Goal: Task Accomplishment & Management: Complete application form

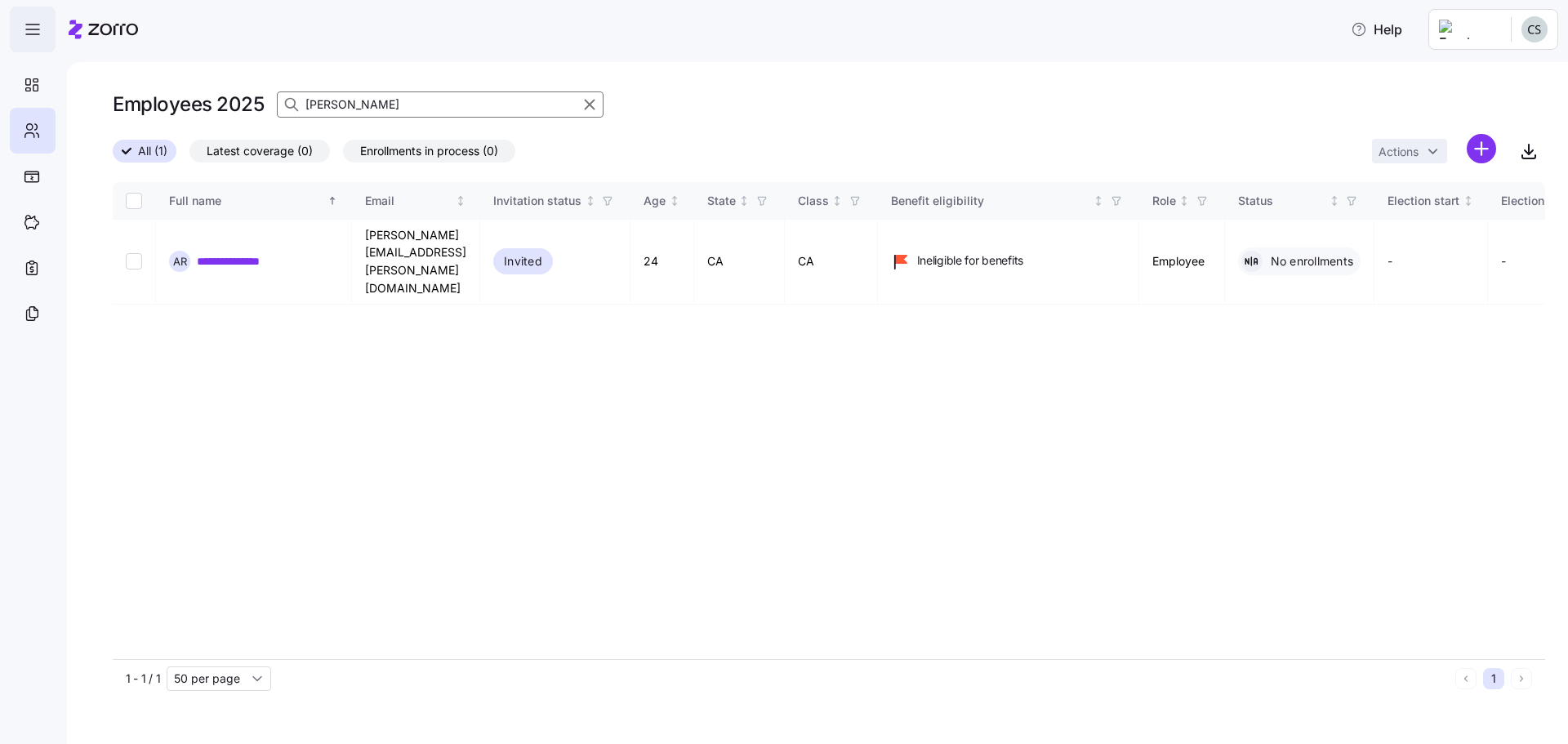
click at [33, 26] on icon "button" at bounding box center [33, 30] width 20 height 20
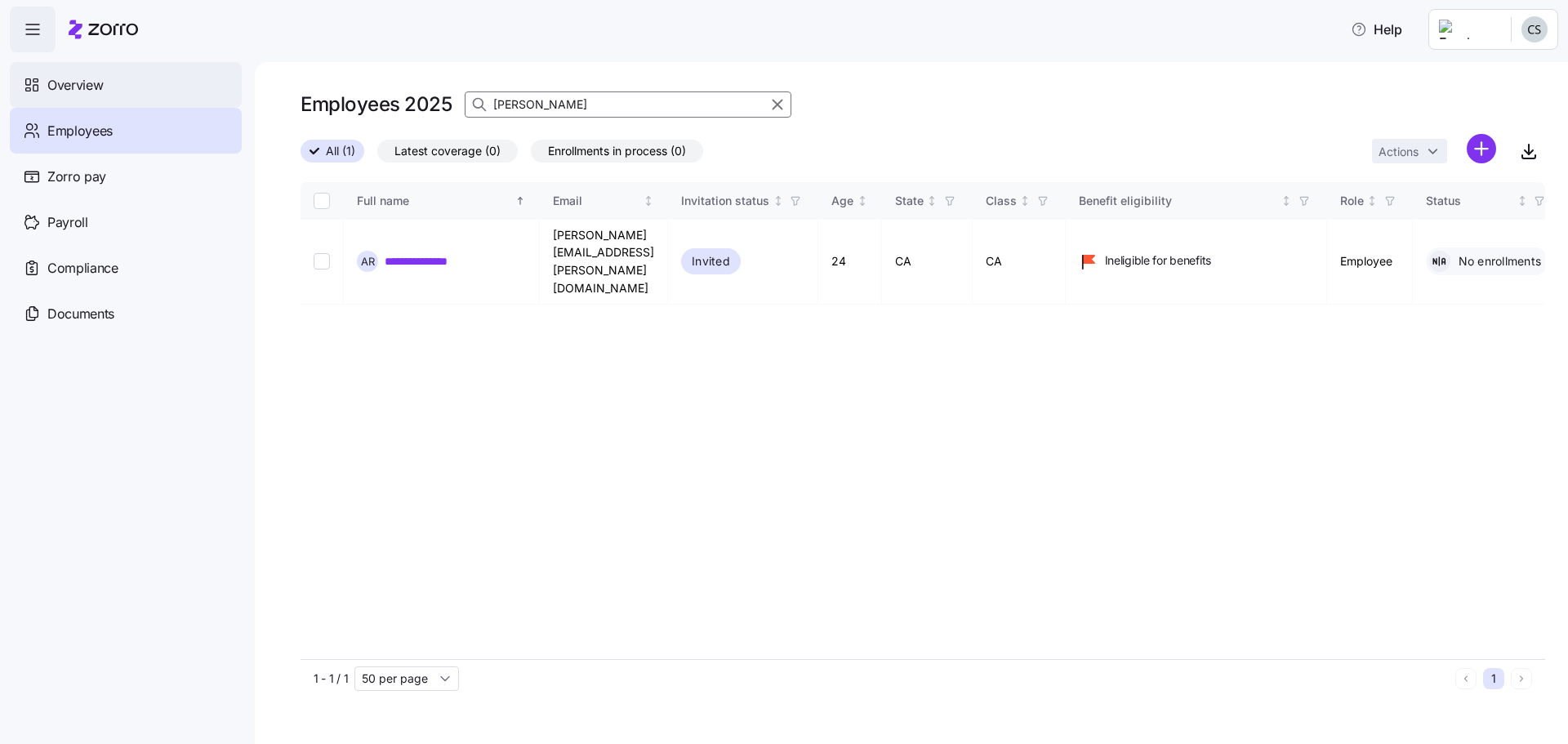
click at [125, 83] on div "Overview" at bounding box center [126, 84] width 232 height 45
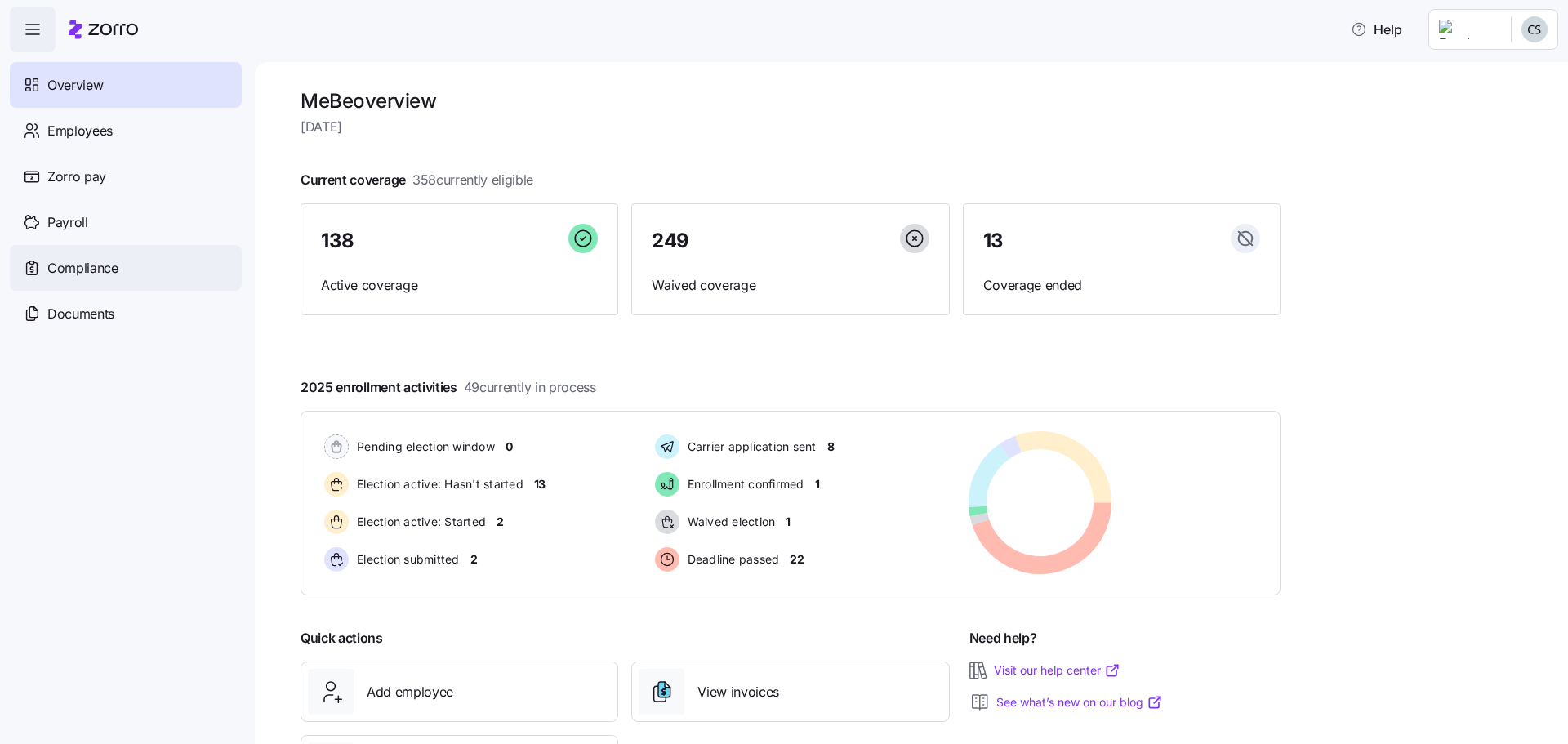
click at [101, 270] on span "Compliance" at bounding box center [83, 268] width 71 height 21
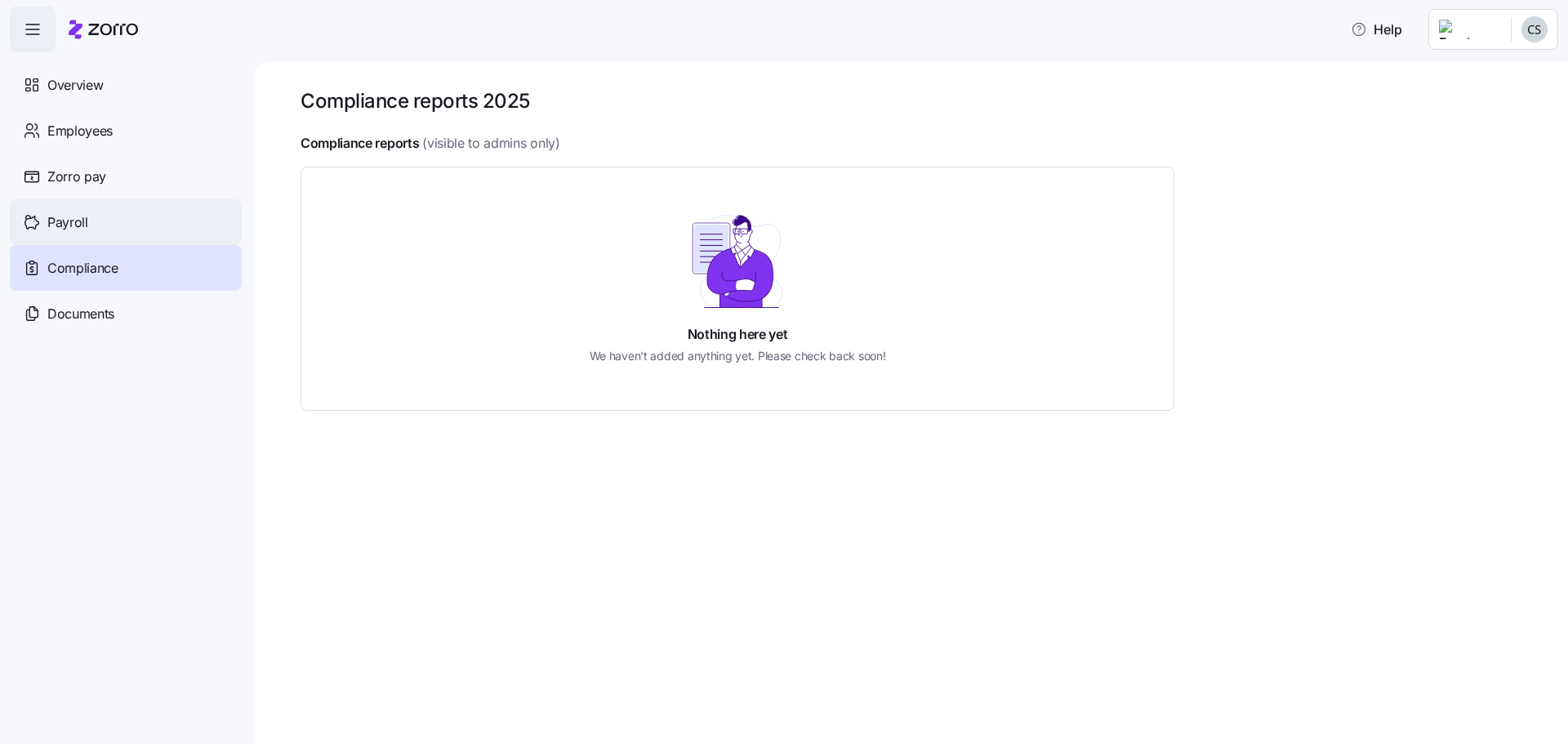
click at [130, 225] on div "Payroll" at bounding box center [126, 221] width 232 height 45
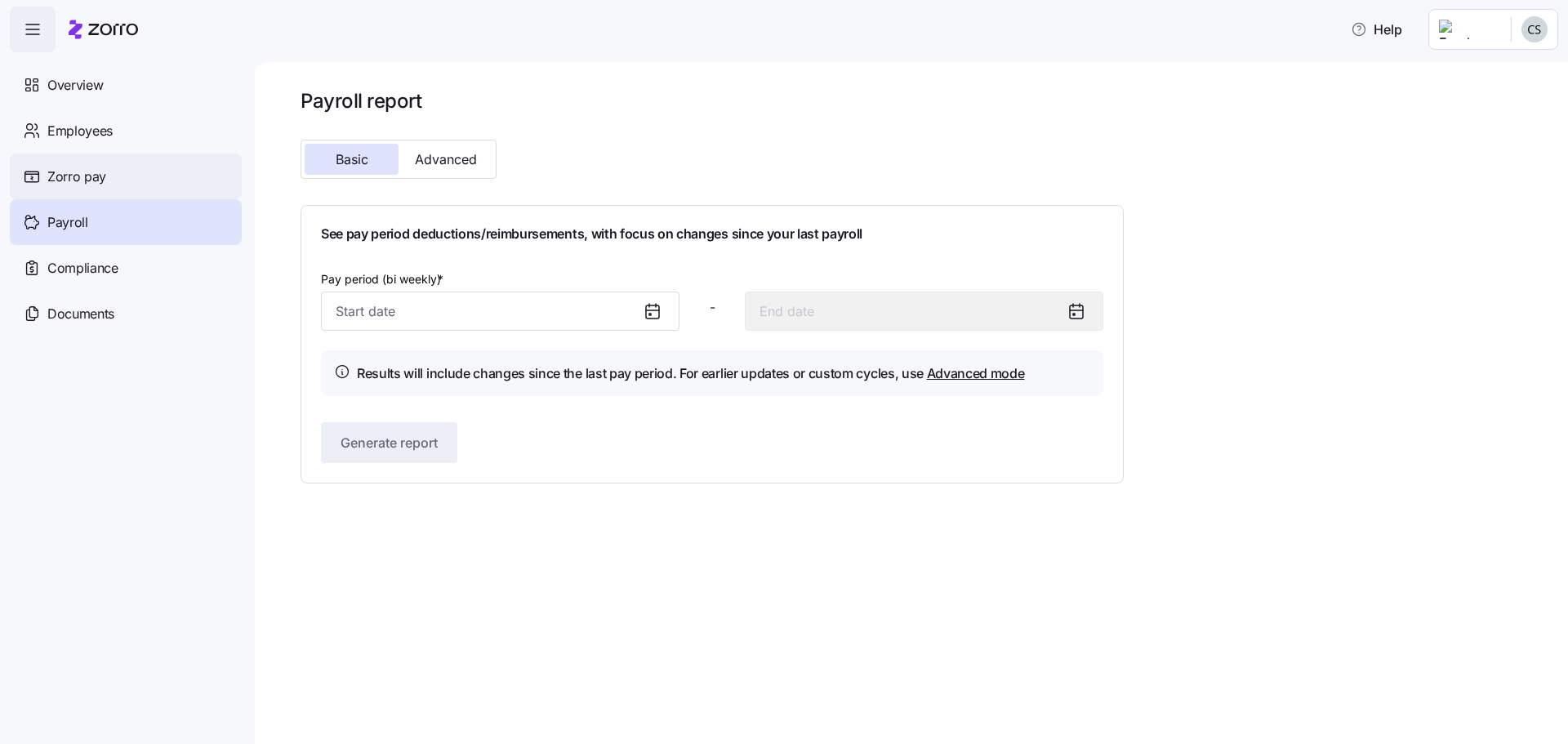
click at [119, 182] on div "Zorro pay" at bounding box center [126, 176] width 232 height 45
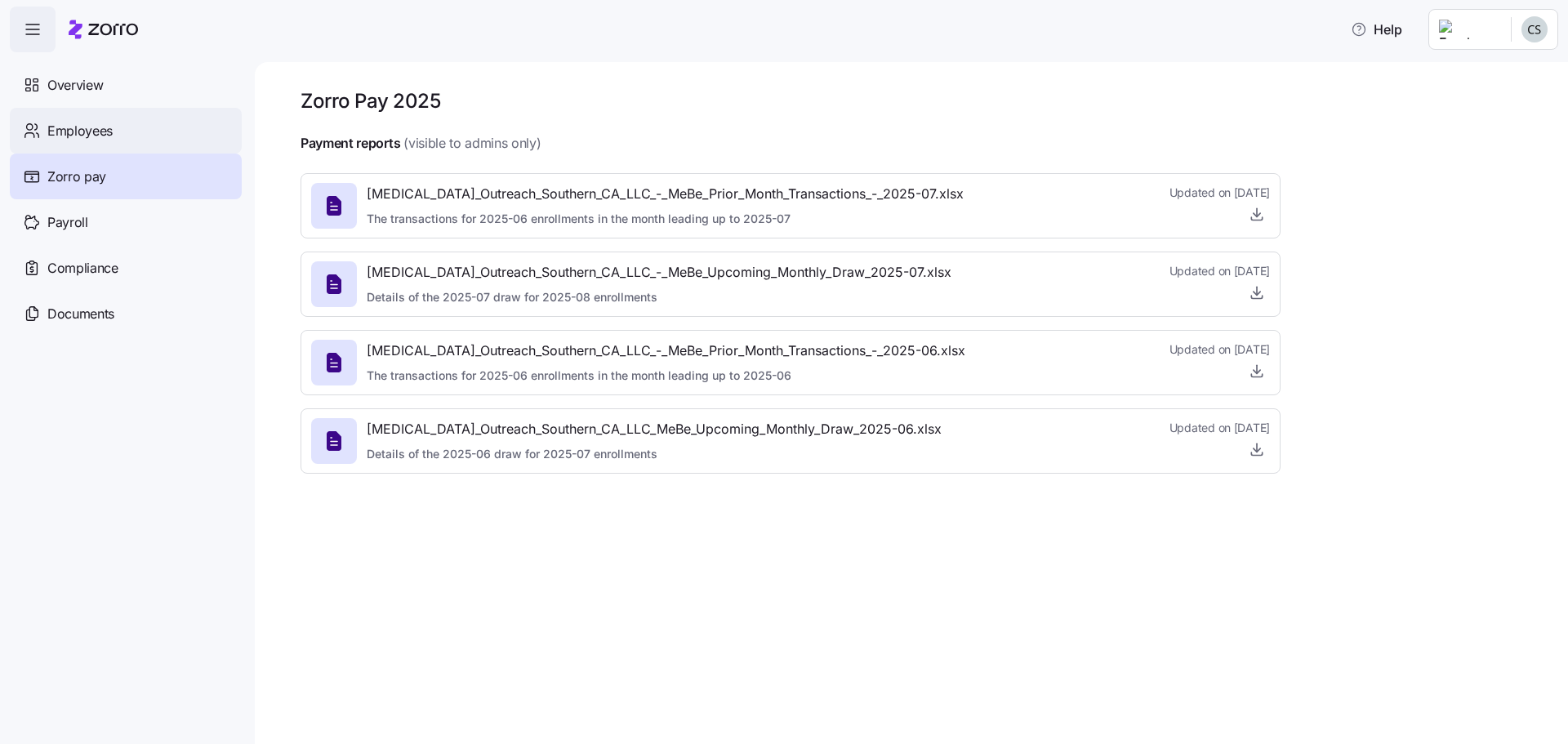
click at [147, 144] on div "Employees" at bounding box center [126, 130] width 232 height 45
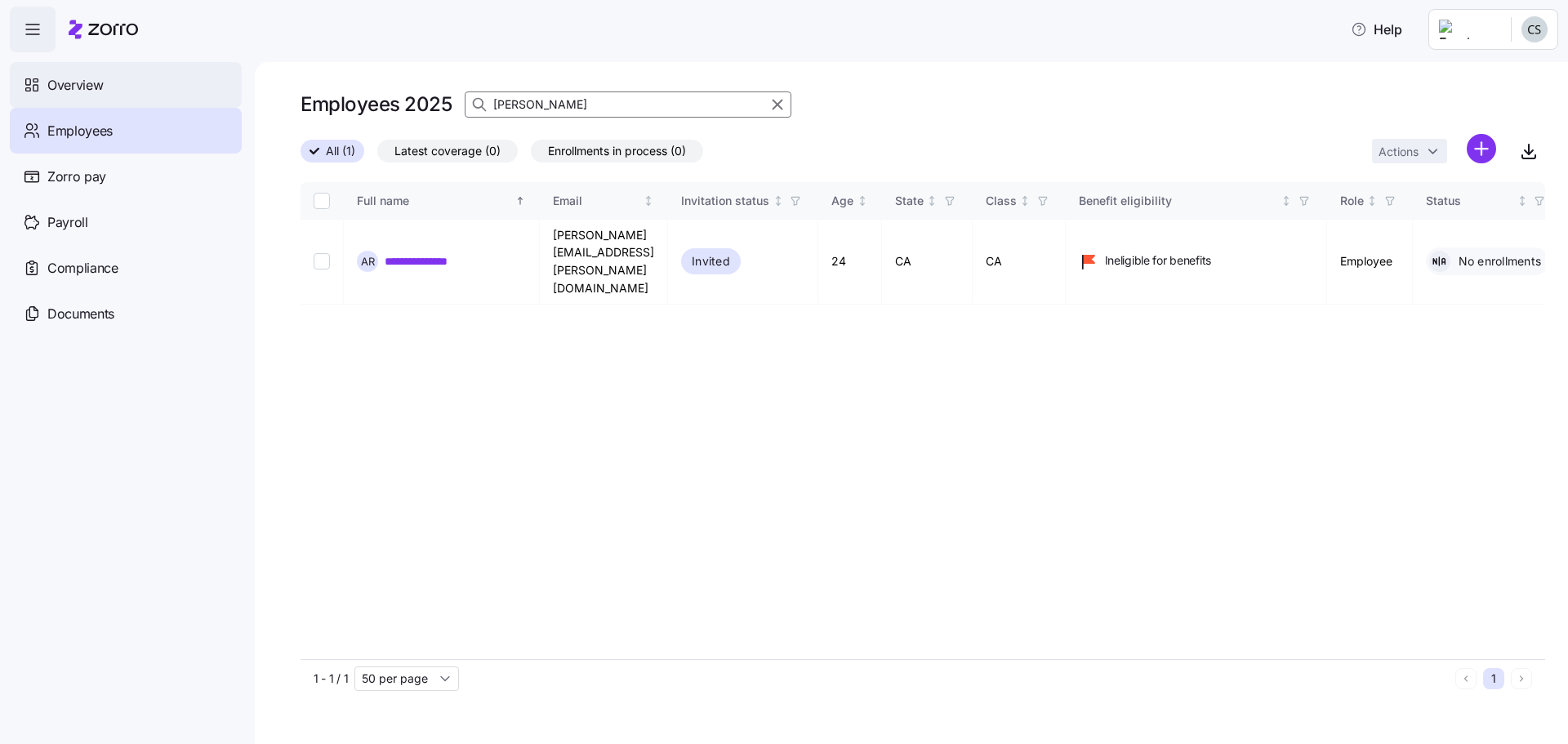
click at [138, 86] on div "Overview" at bounding box center [126, 84] width 232 height 45
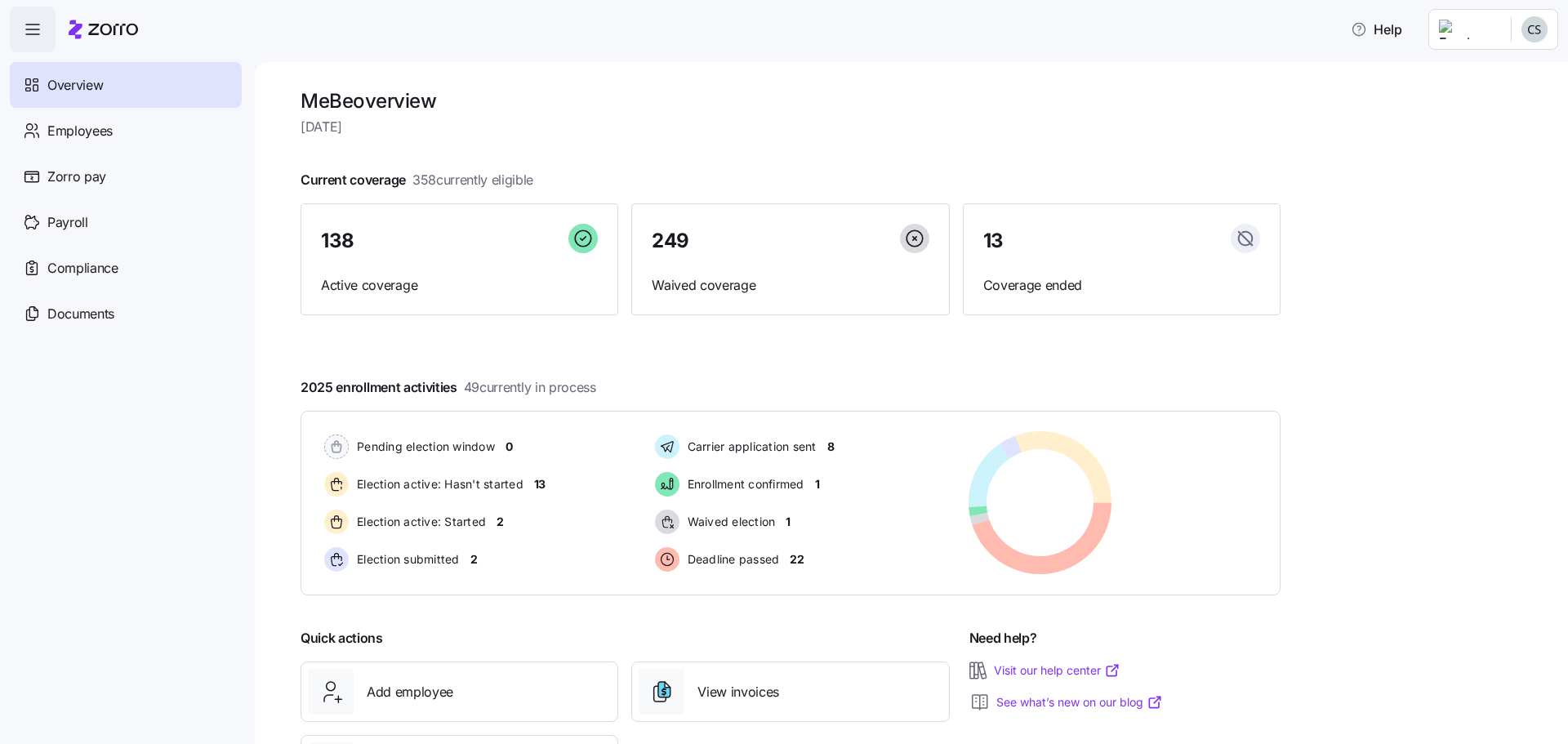
click at [31, 34] on icon "button" at bounding box center [33, 30] width 20 height 20
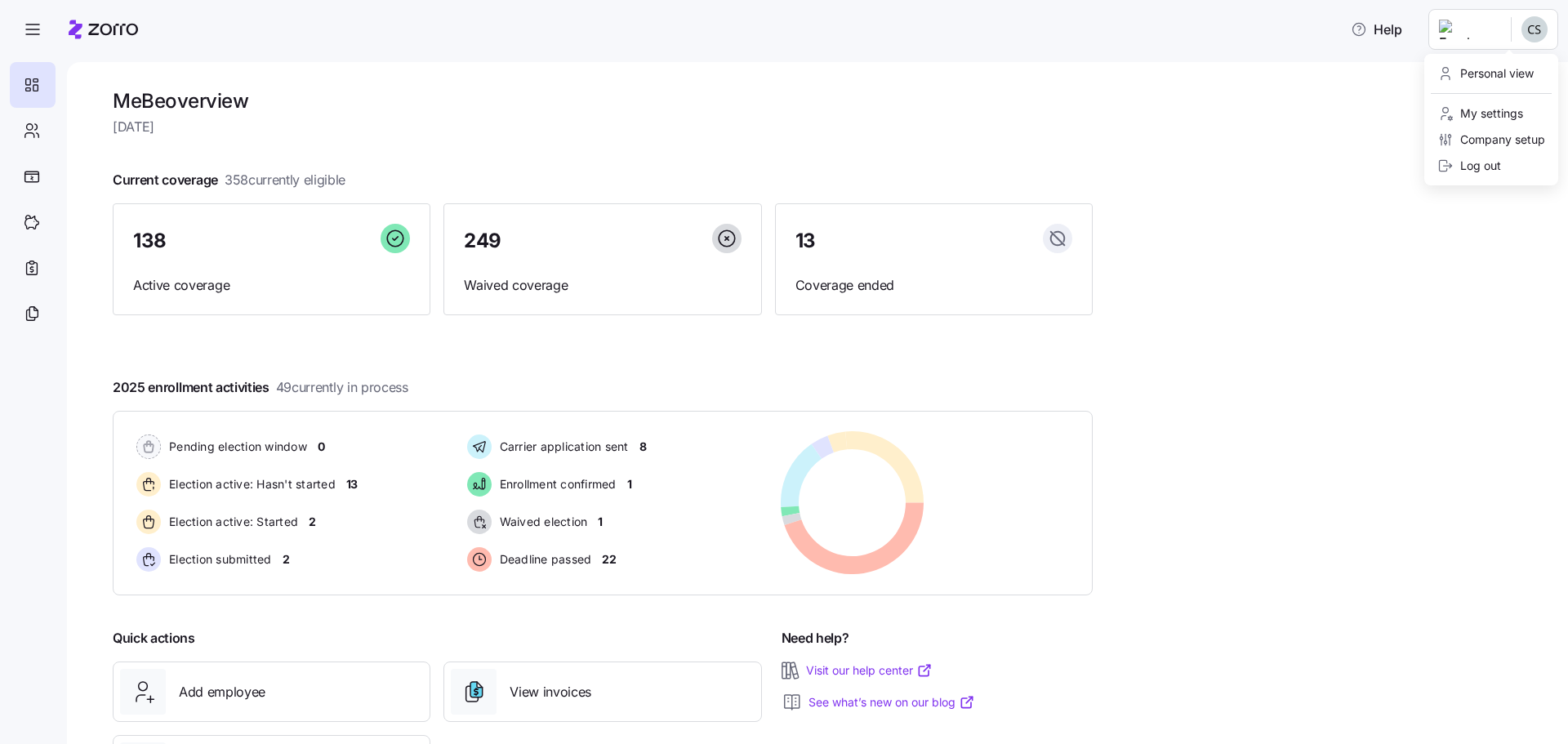
click at [1528, 26] on html "Help MeBe overview [DATE] Current coverage 358 currently eligible 138 Active co…" at bounding box center [784, 367] width 1568 height 734
click at [1538, 138] on div "Company setup" at bounding box center [1491, 140] width 108 height 18
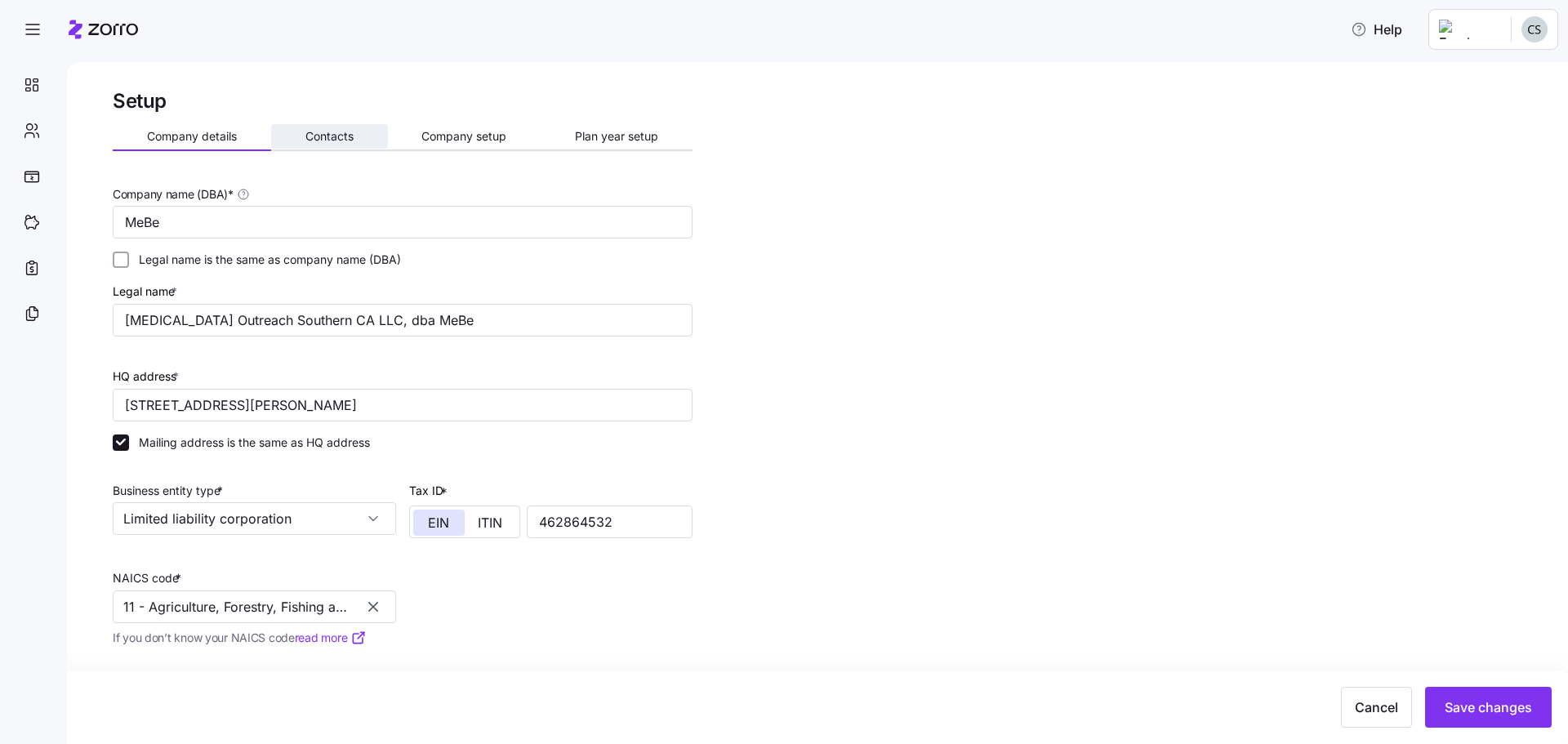
click at [321, 146] on button "Contacts" at bounding box center [329, 136] width 116 height 25
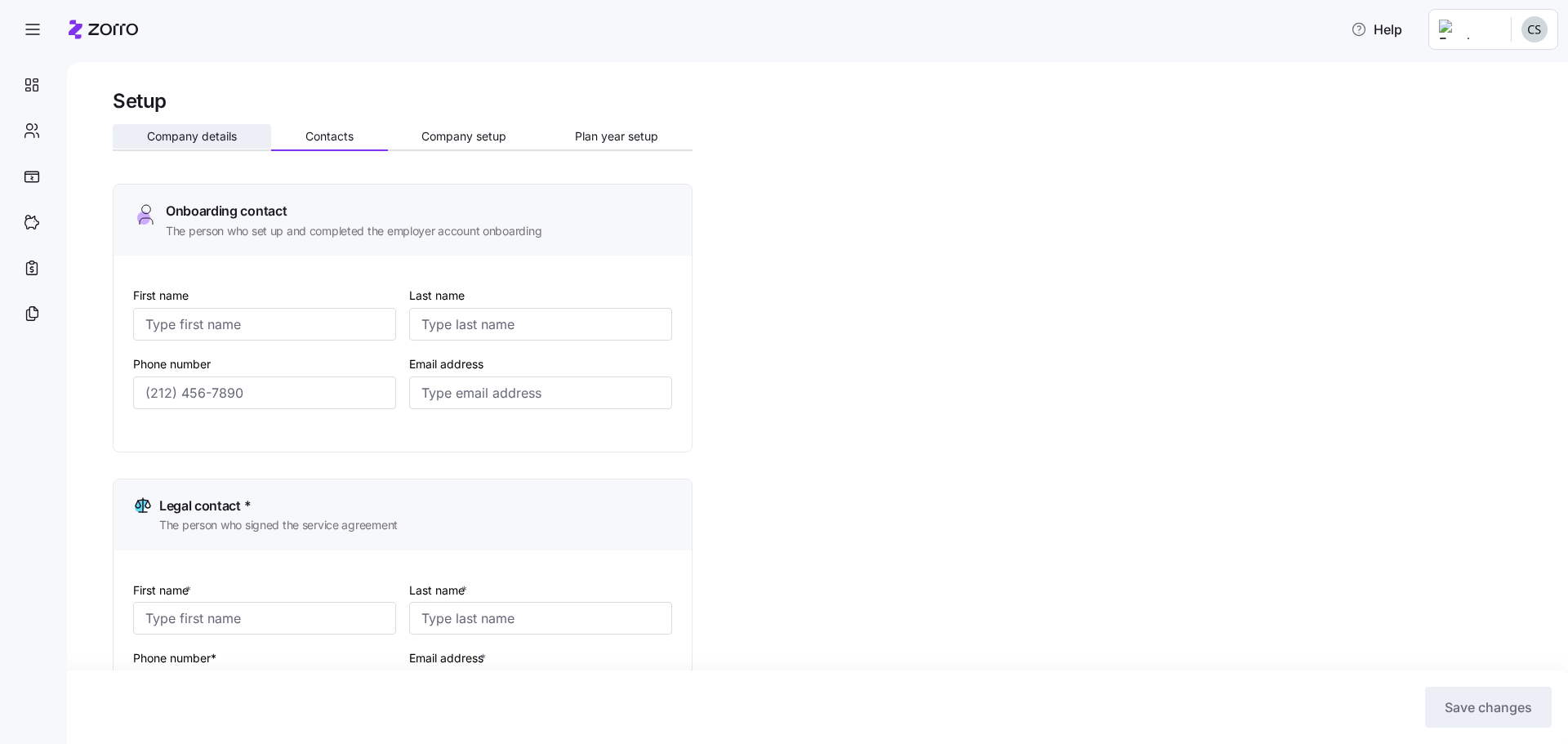
click at [240, 128] on button "Company details" at bounding box center [192, 136] width 159 height 25
type input "[PERSON_NAME]"
type input "[DEMOGRAPHIC_DATA]"
type input "[EMAIL_ADDRESS][DOMAIN_NAME]"
type input "[PERSON_NAME]"
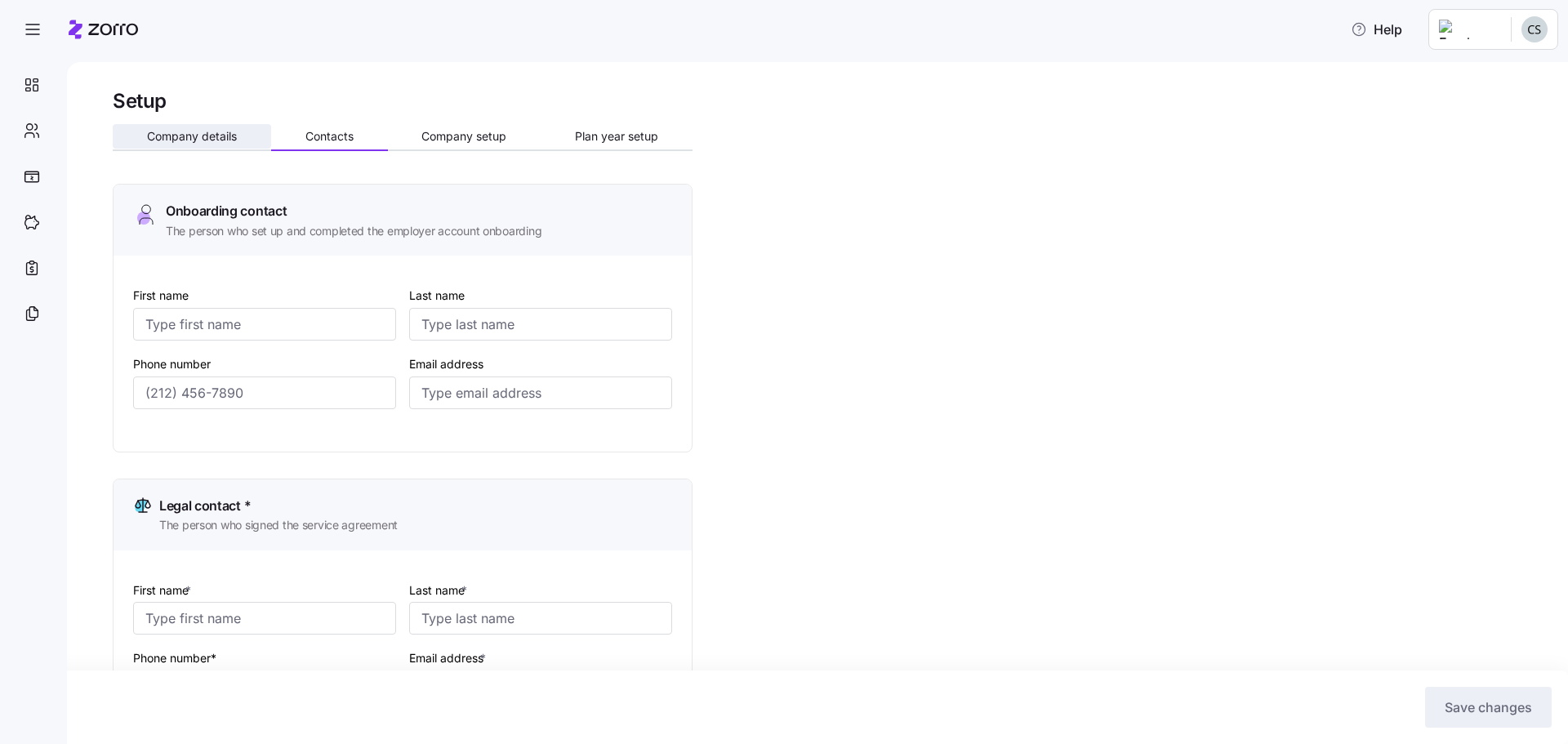
type input "[DEMOGRAPHIC_DATA]"
type input "[EMAIL_ADDRESS][DOMAIN_NAME]"
type input "[PERSON_NAME]"
type input "[PERSON_NAME][EMAIL_ADDRESS][PERSON_NAME][DOMAIN_NAME]"
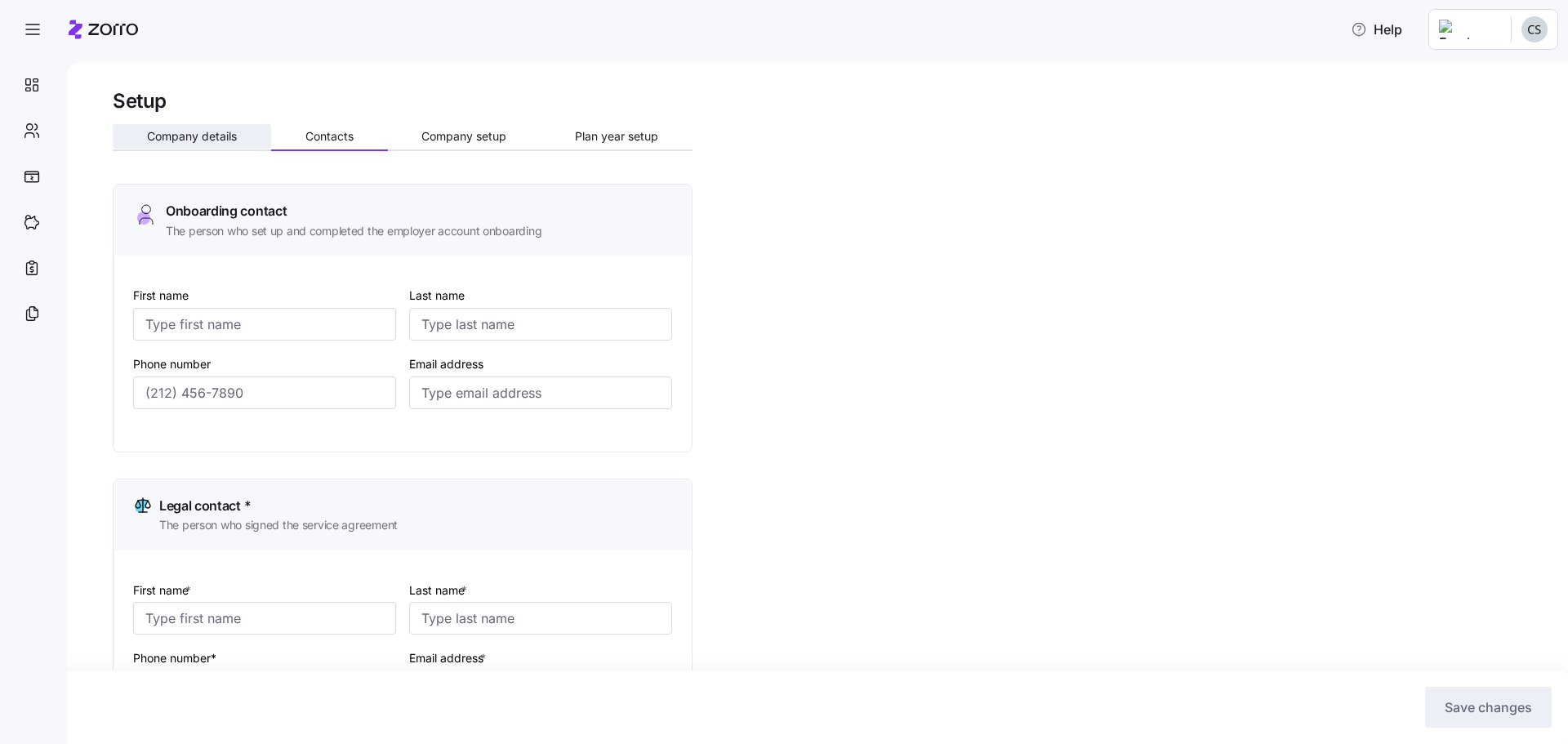
type input "[PERSON_NAME]"
type input "[EMAIL_ADDRESS][DOMAIN_NAME]"
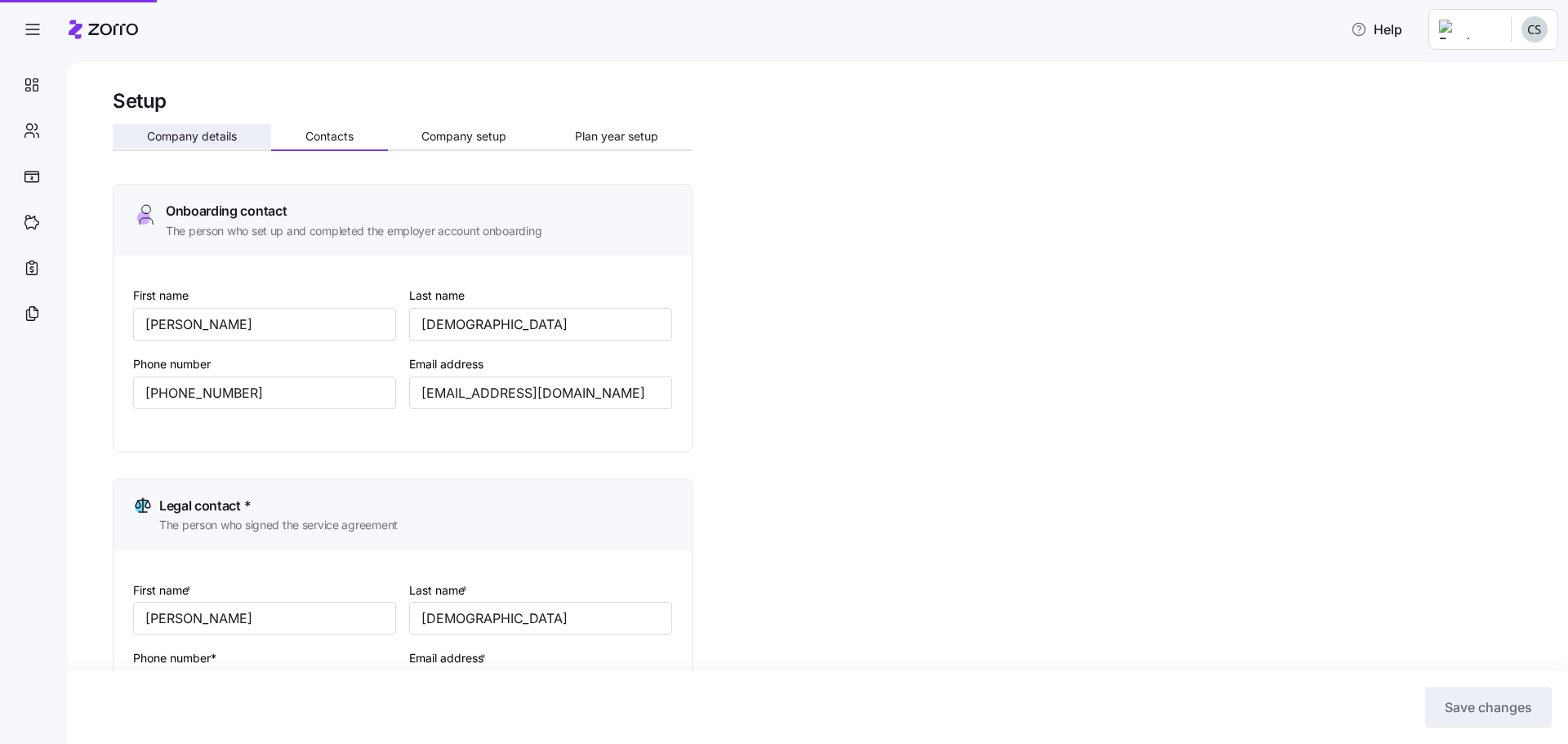
type input "[PHONE_NUMBER]"
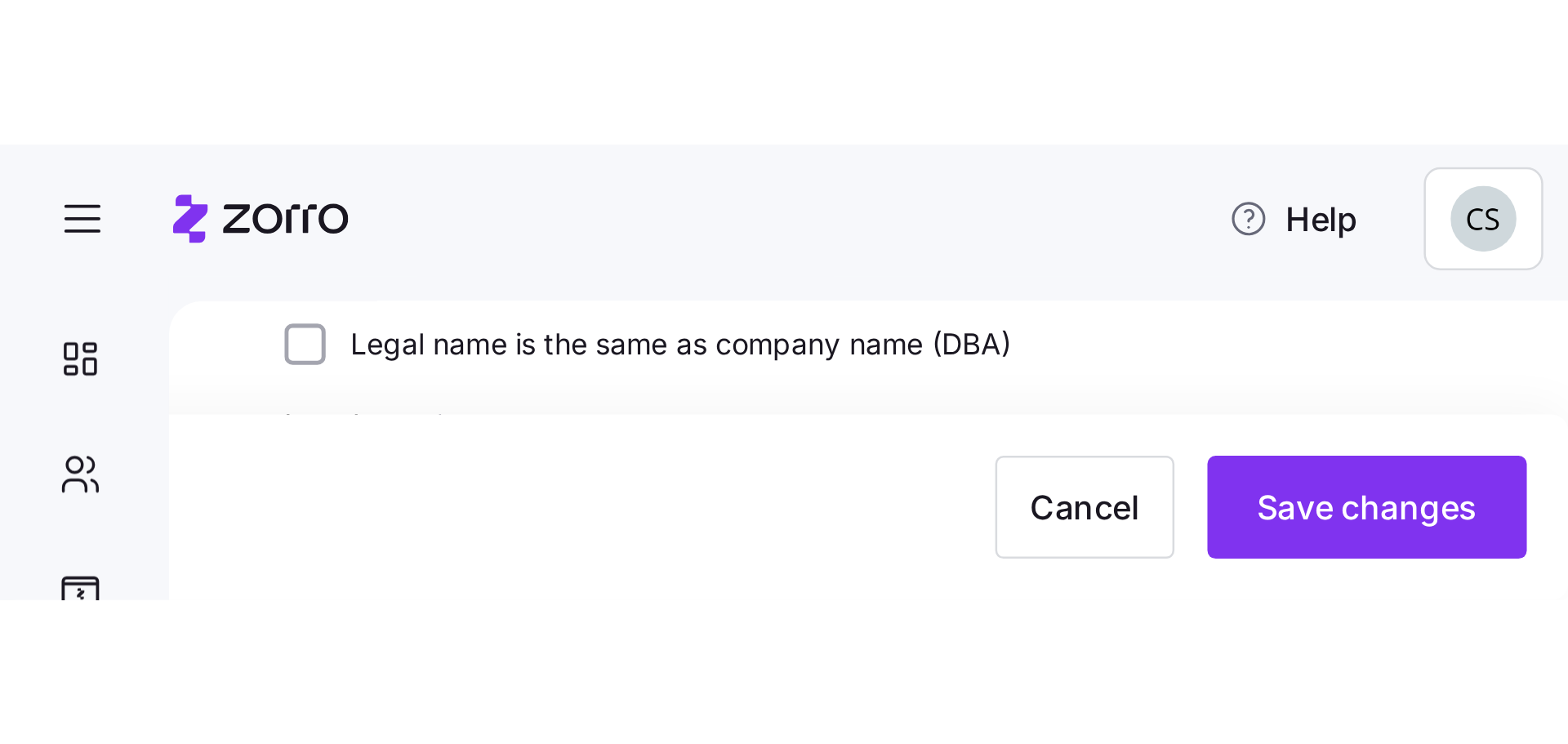
scroll to position [135, 0]
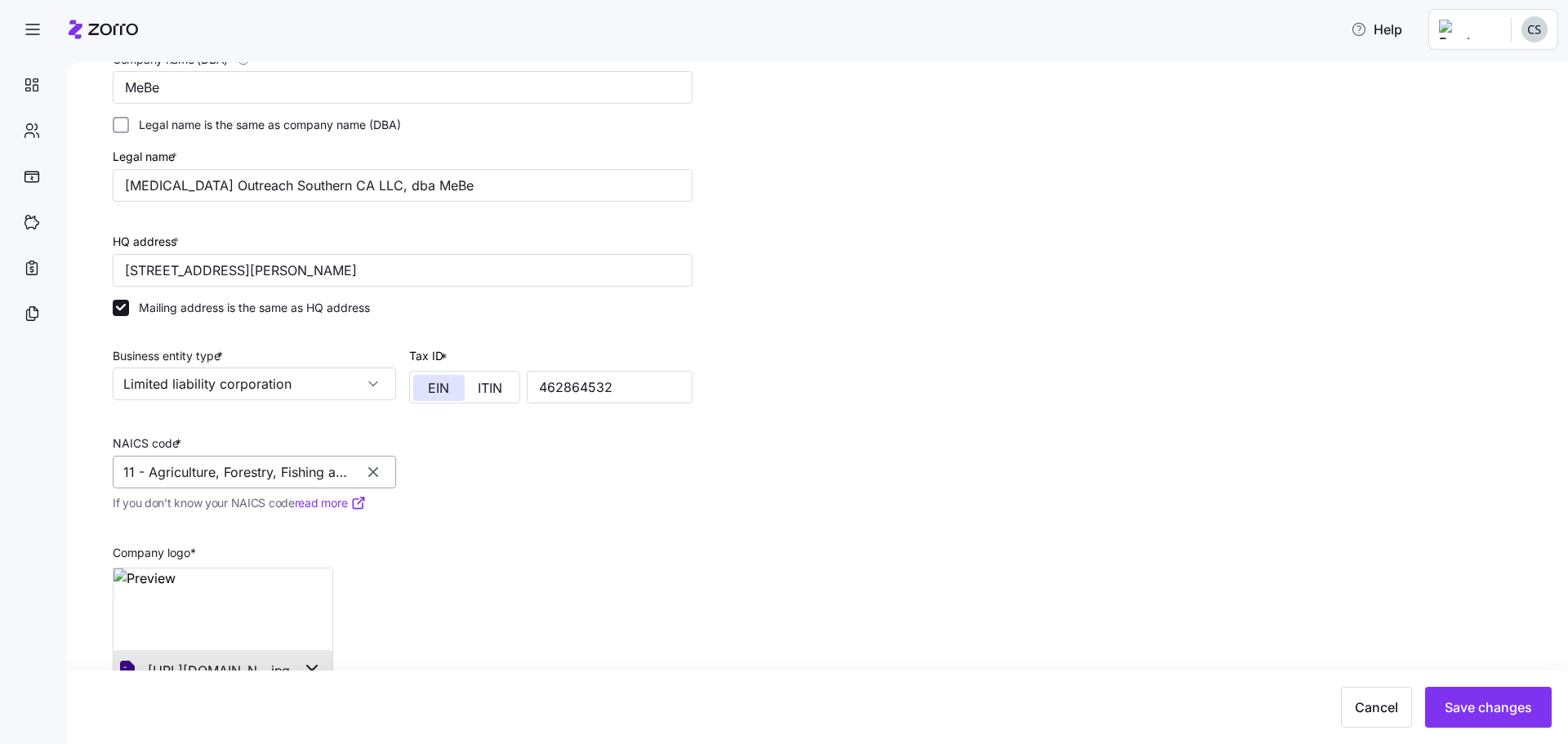
click at [296, 476] on input "11 - Agriculture, Forestry, Fishing and Hunting" at bounding box center [254, 472] width 283 height 33
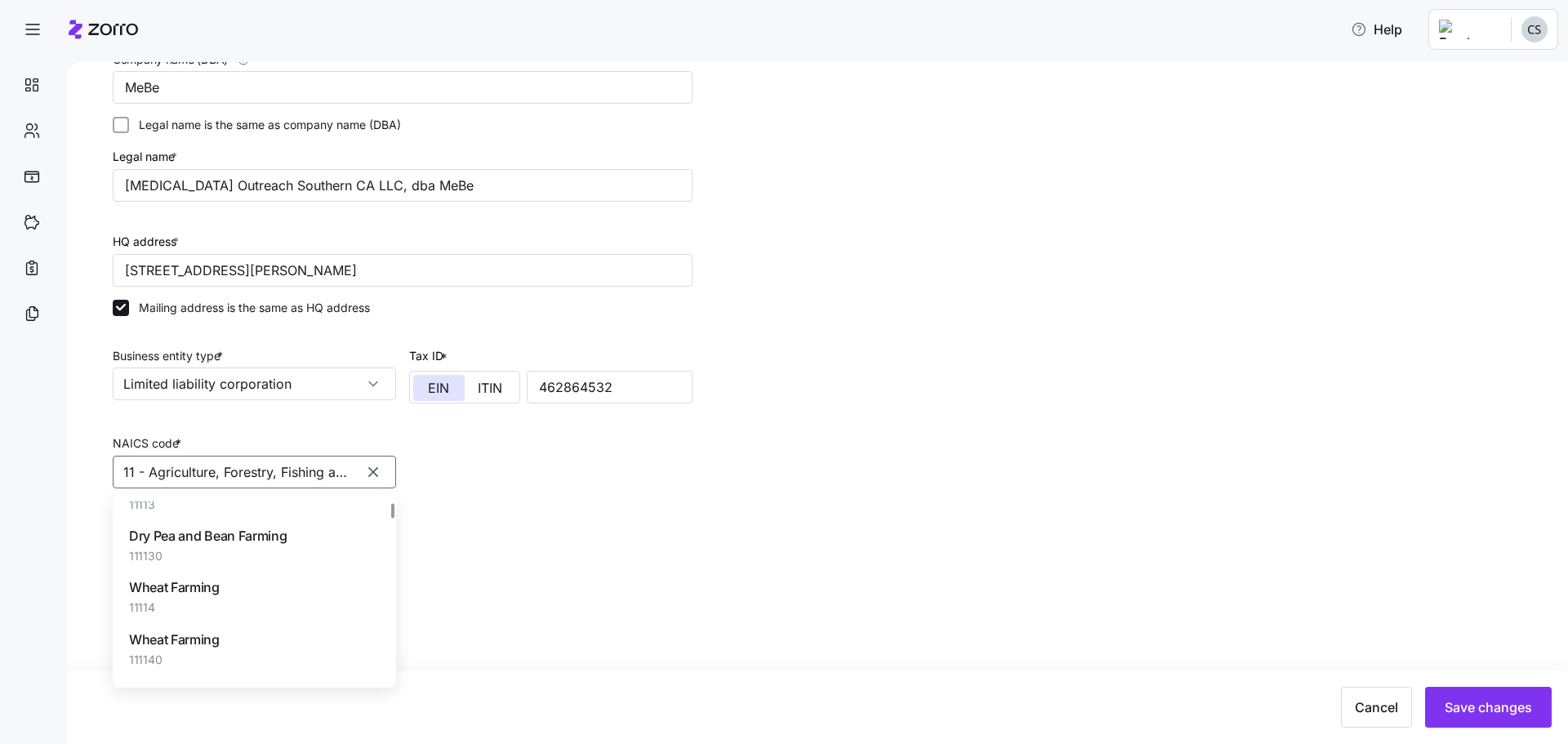
scroll to position [409, 0]
drag, startPoint x: 377, startPoint y: 464, endPoint x: 366, endPoint y: 476, distance: 16.3
click at [375, 464] on button "button" at bounding box center [373, 472] width 23 height 23
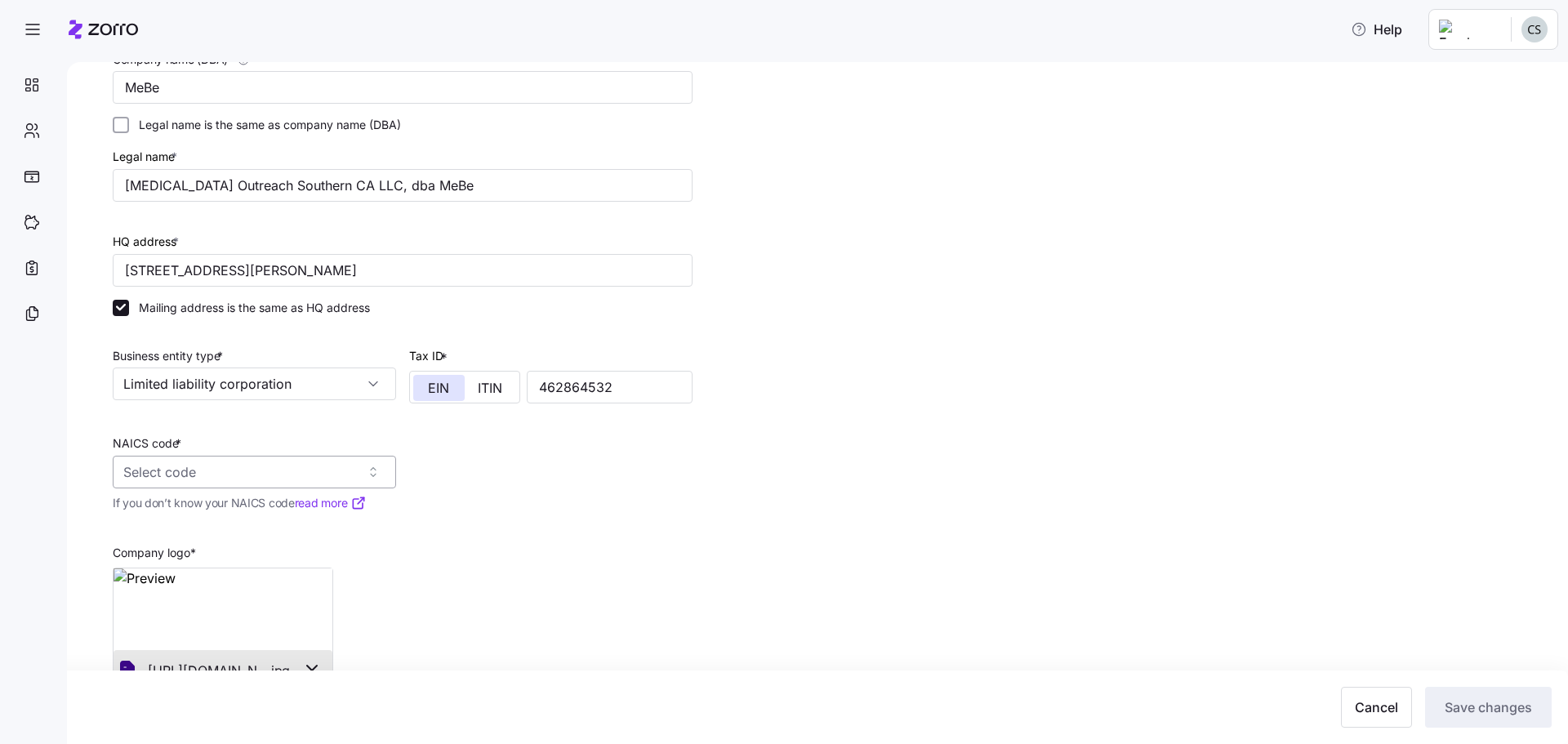
click at [366, 476] on input "NAICS code *" at bounding box center [254, 472] width 283 height 33
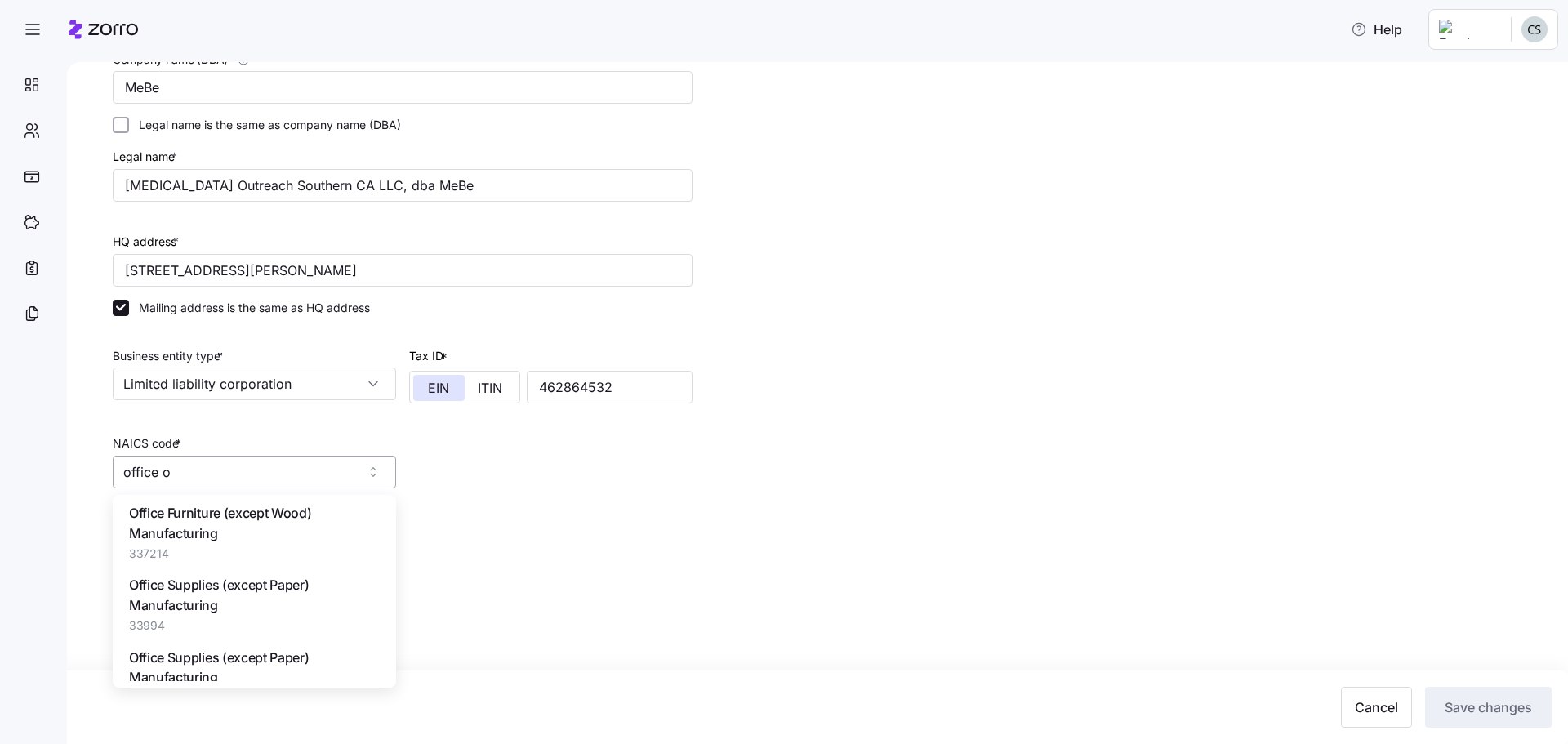
scroll to position [0, 0]
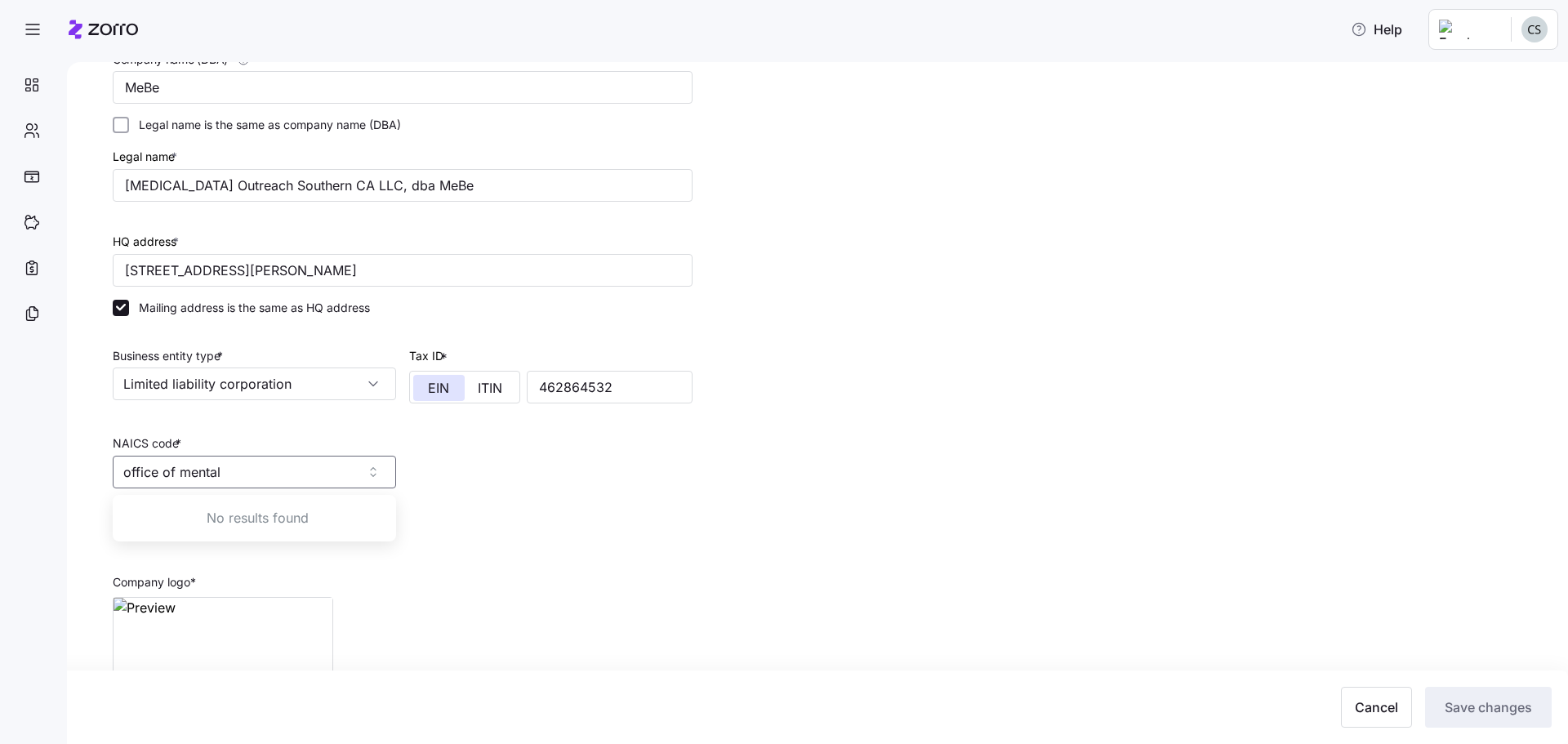
type input "office of mental"
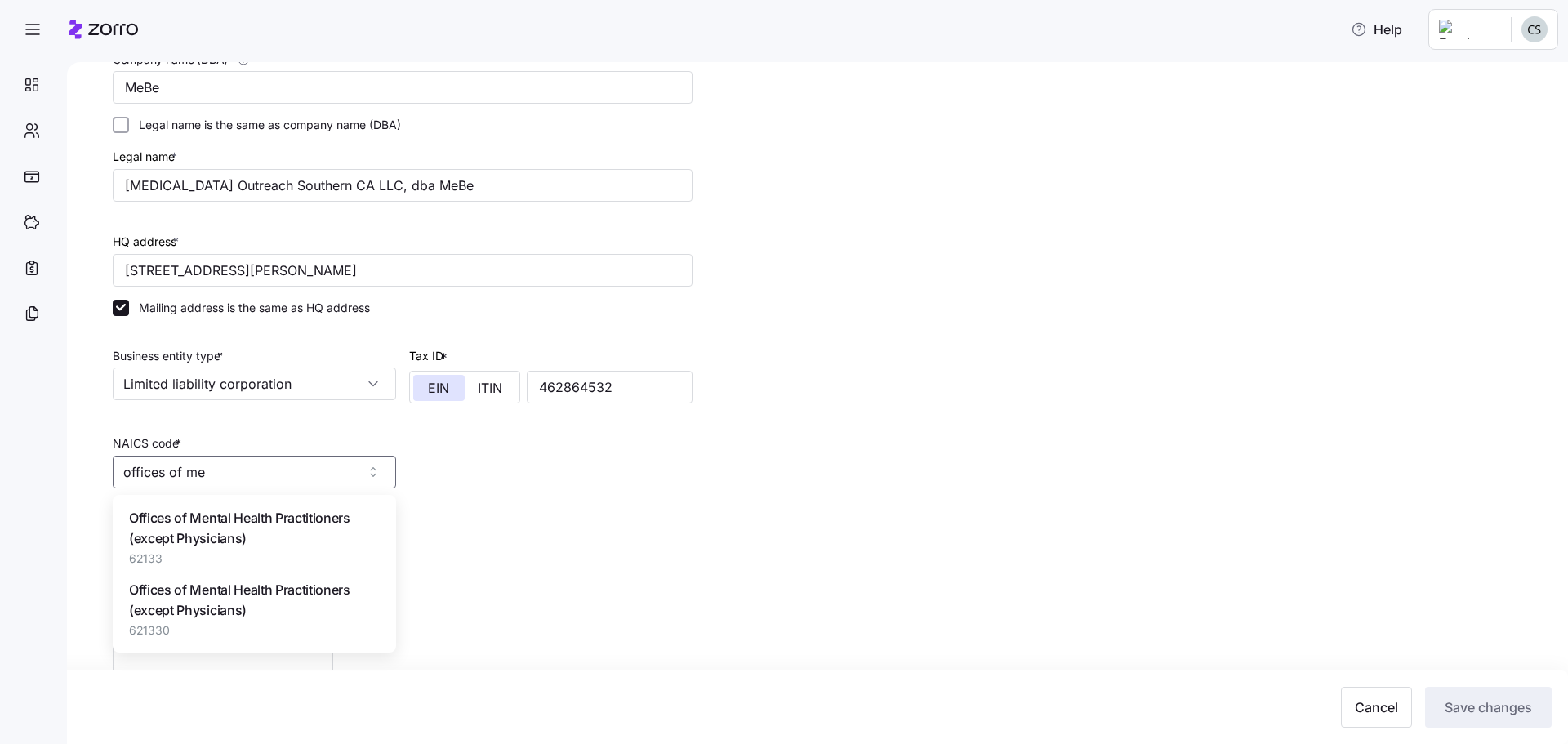
click at [241, 525] on span "Offices of Mental Health Practitioners (except Physicians)" at bounding box center [254, 528] width 251 height 40
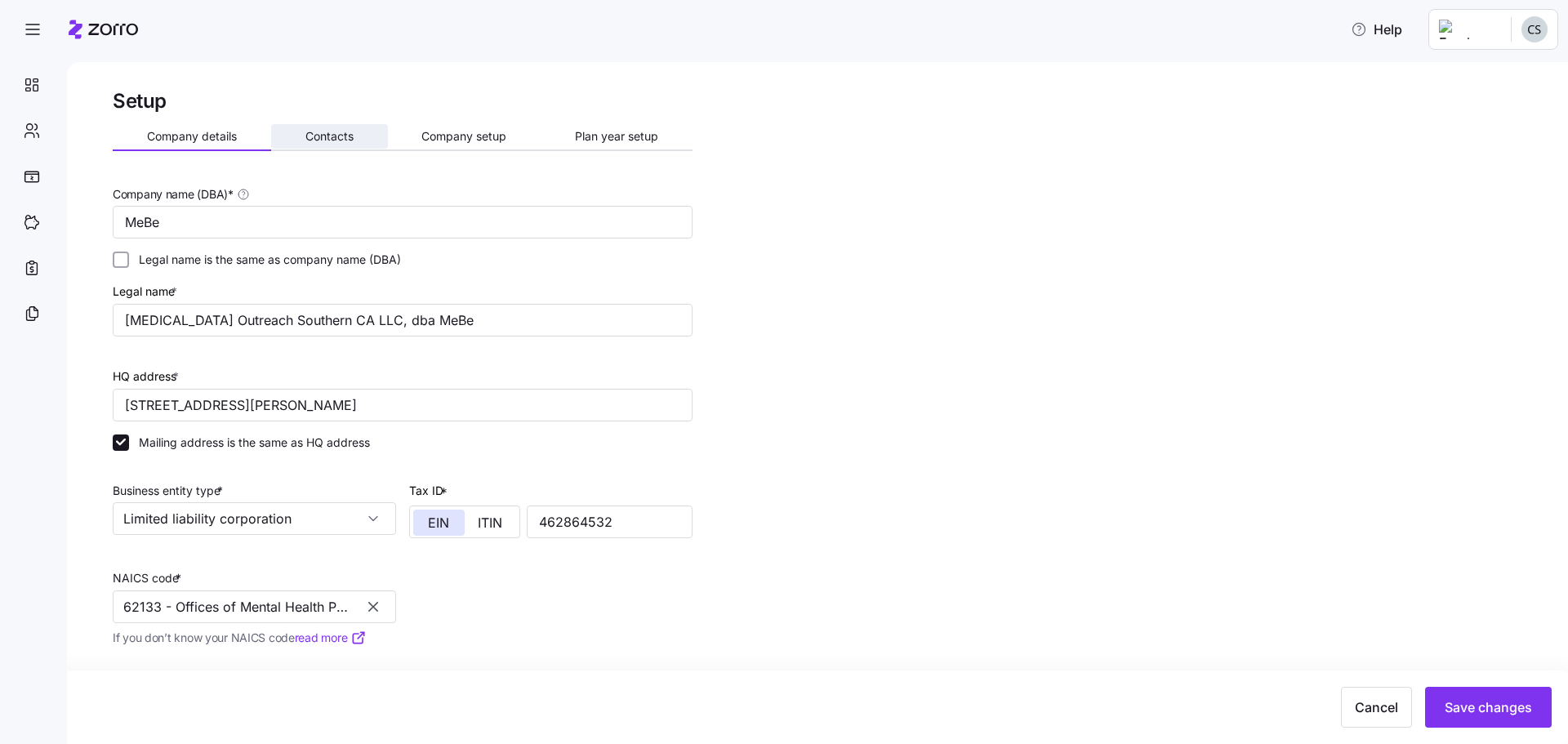
type input "62133 - Offices of Mental Health Practitioners (except Physicians)"
click at [353, 138] on span "Contacts" at bounding box center [329, 136] width 48 height 12
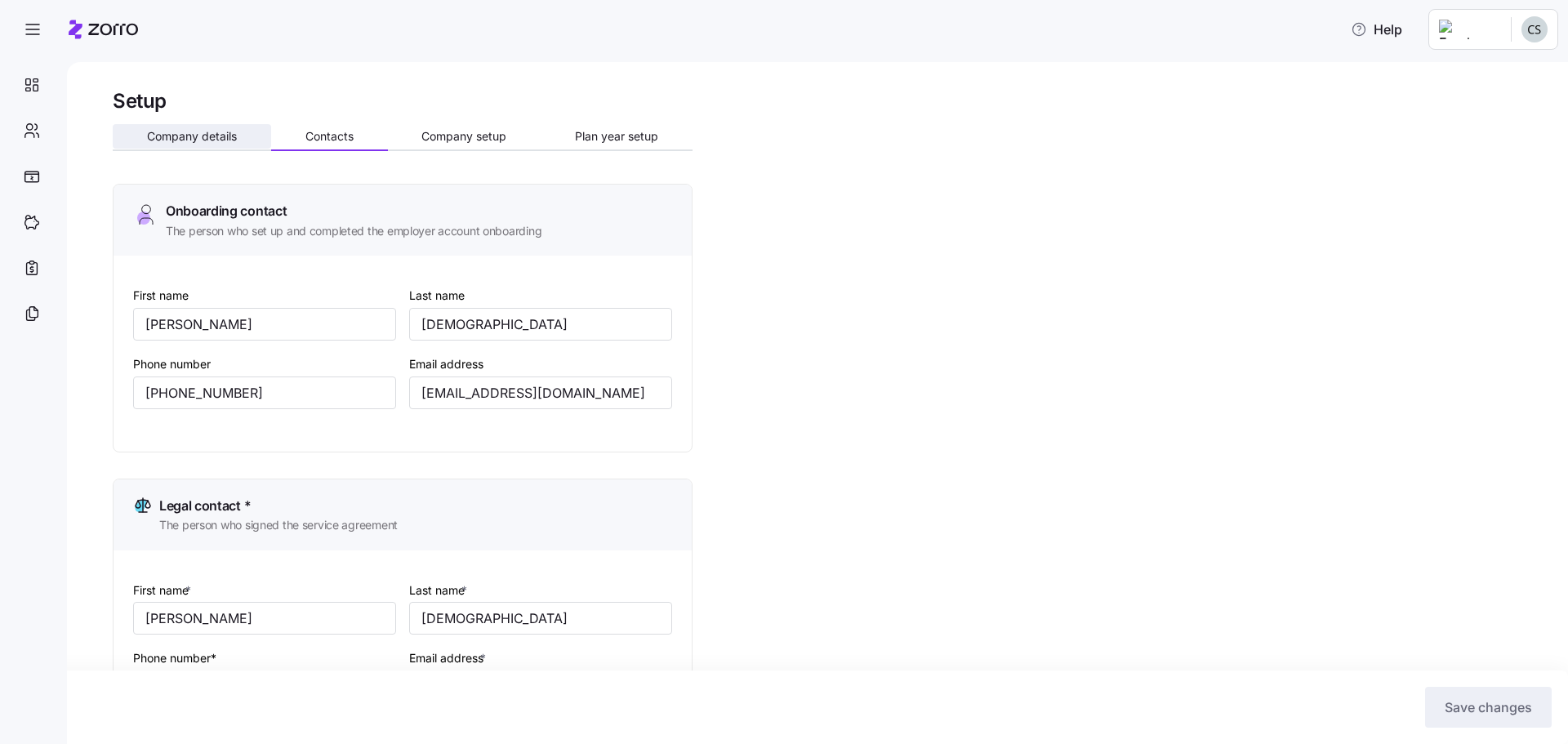
click at [155, 128] on button "Company details" at bounding box center [192, 136] width 159 height 25
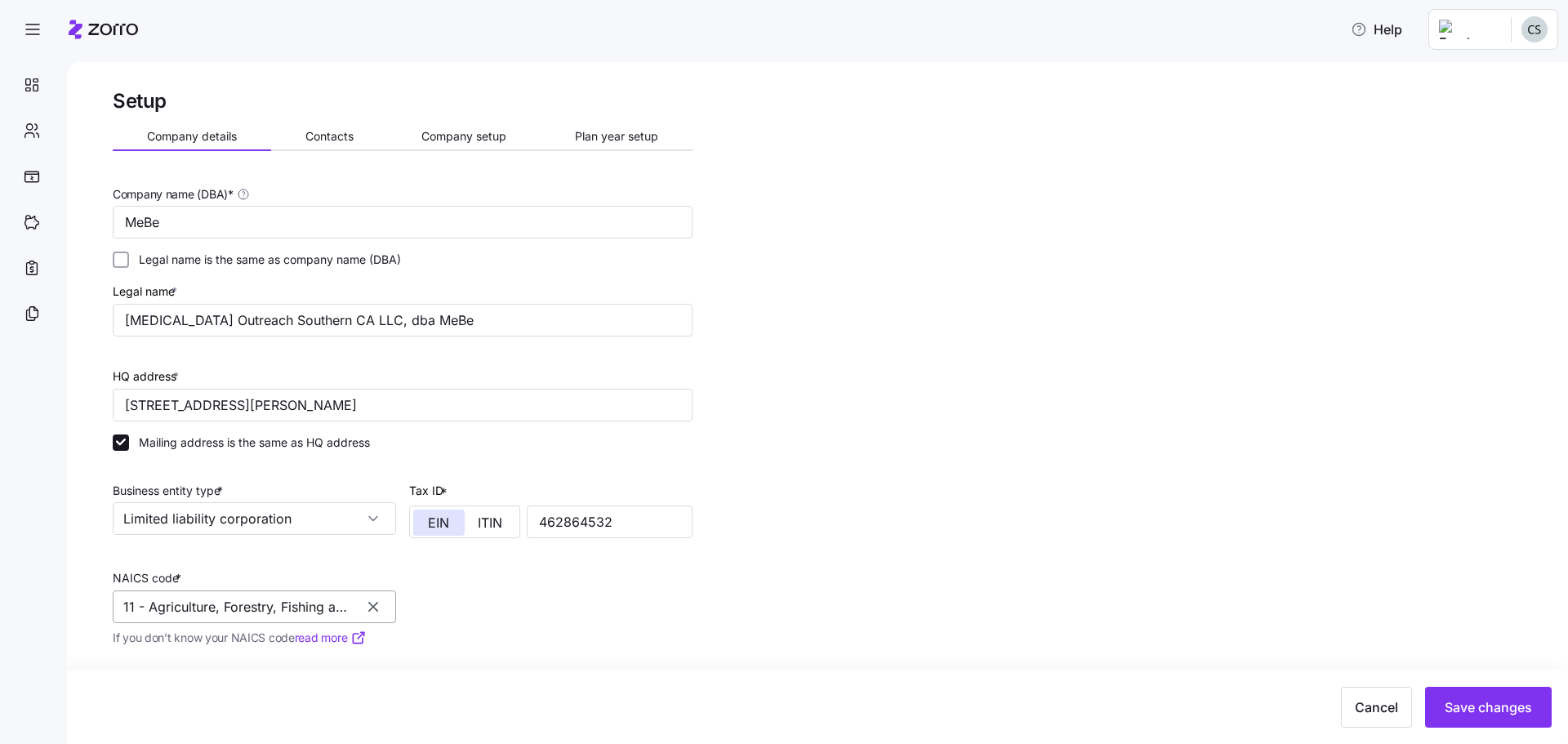
click at [316, 618] on input "11 - Agriculture, Forestry, Fishing and Hunting" at bounding box center [254, 607] width 283 height 33
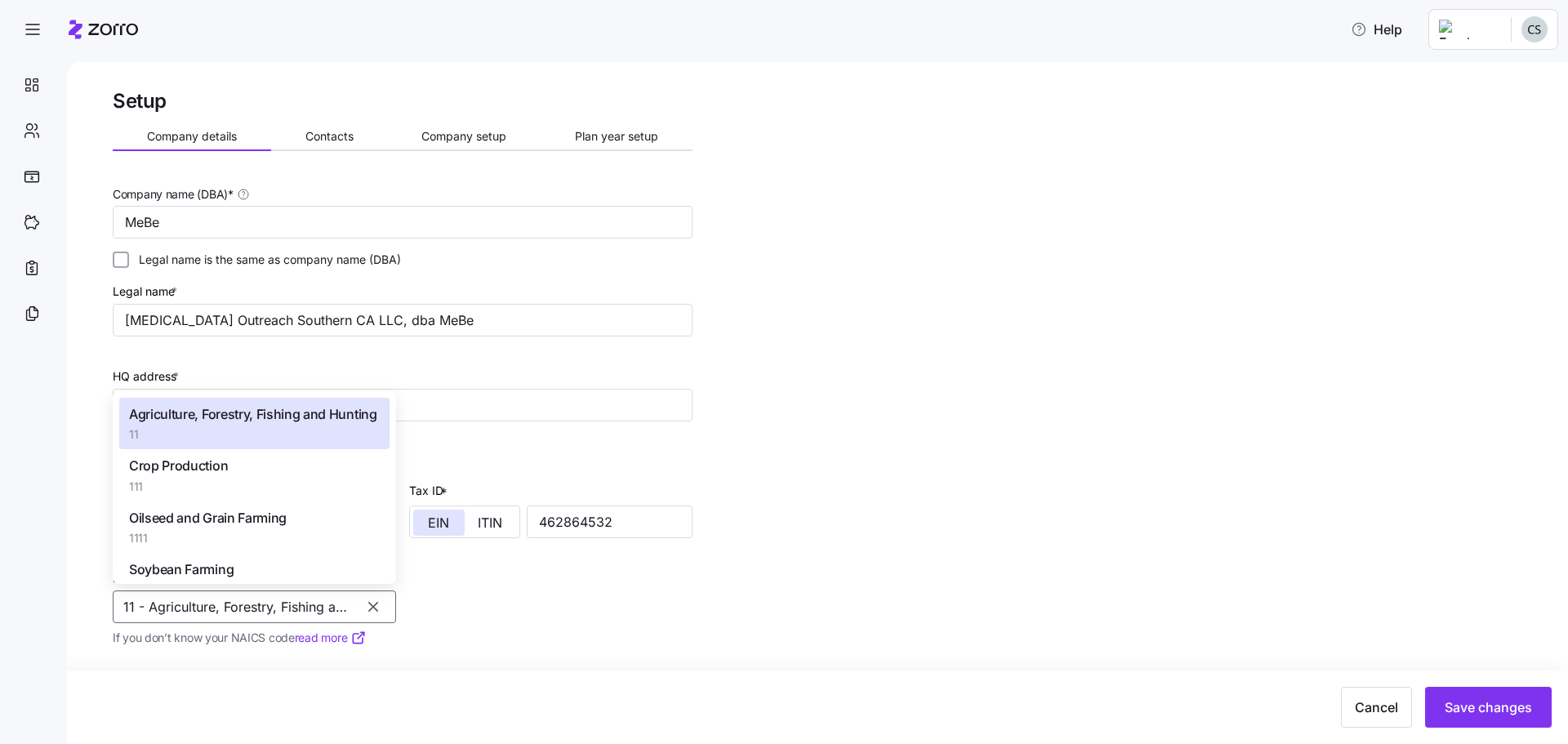
click at [366, 609] on icon "button" at bounding box center [373, 607] width 17 height 17
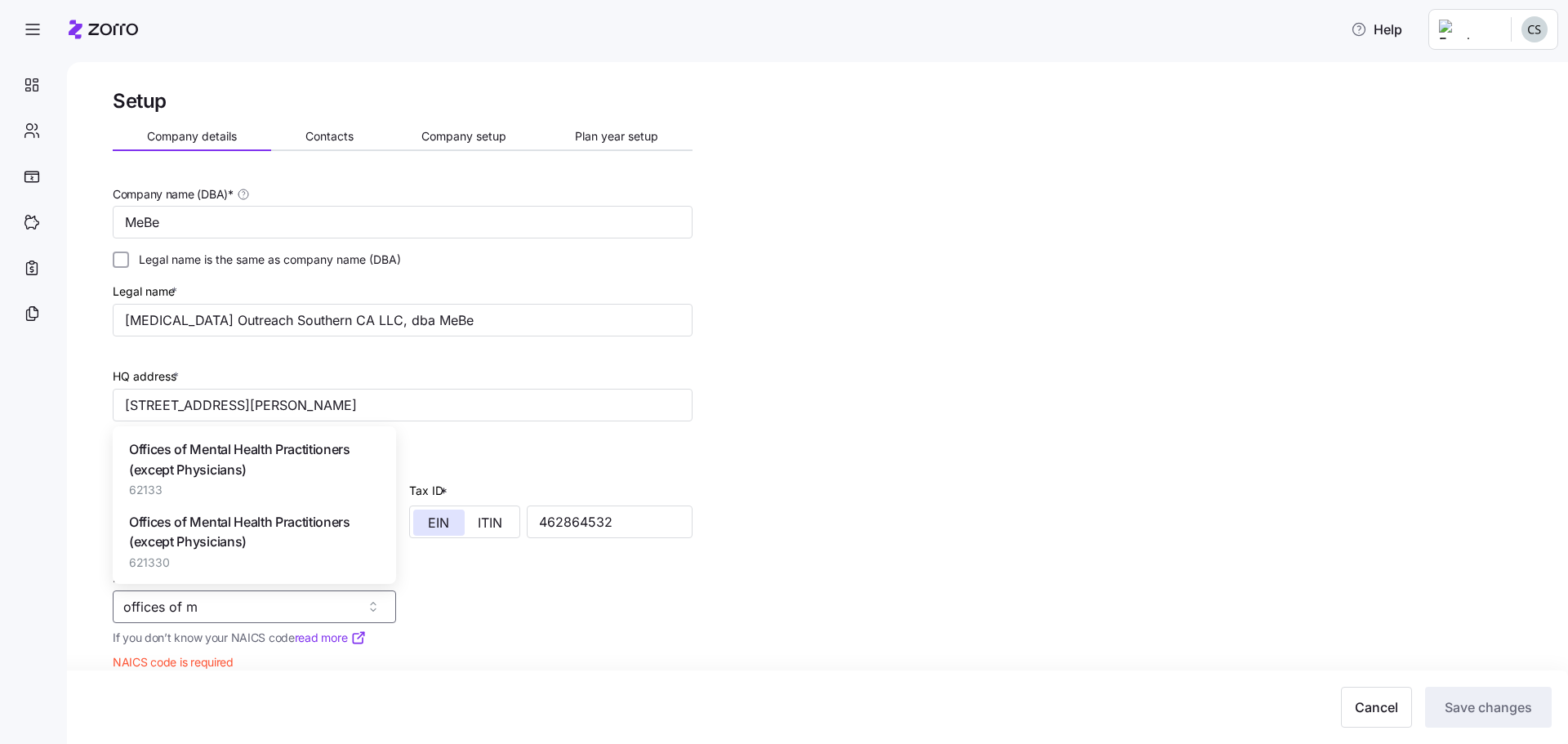
click at [272, 448] on span "Offices of Mental Health Practitioners (except Physicians)" at bounding box center [254, 459] width 251 height 40
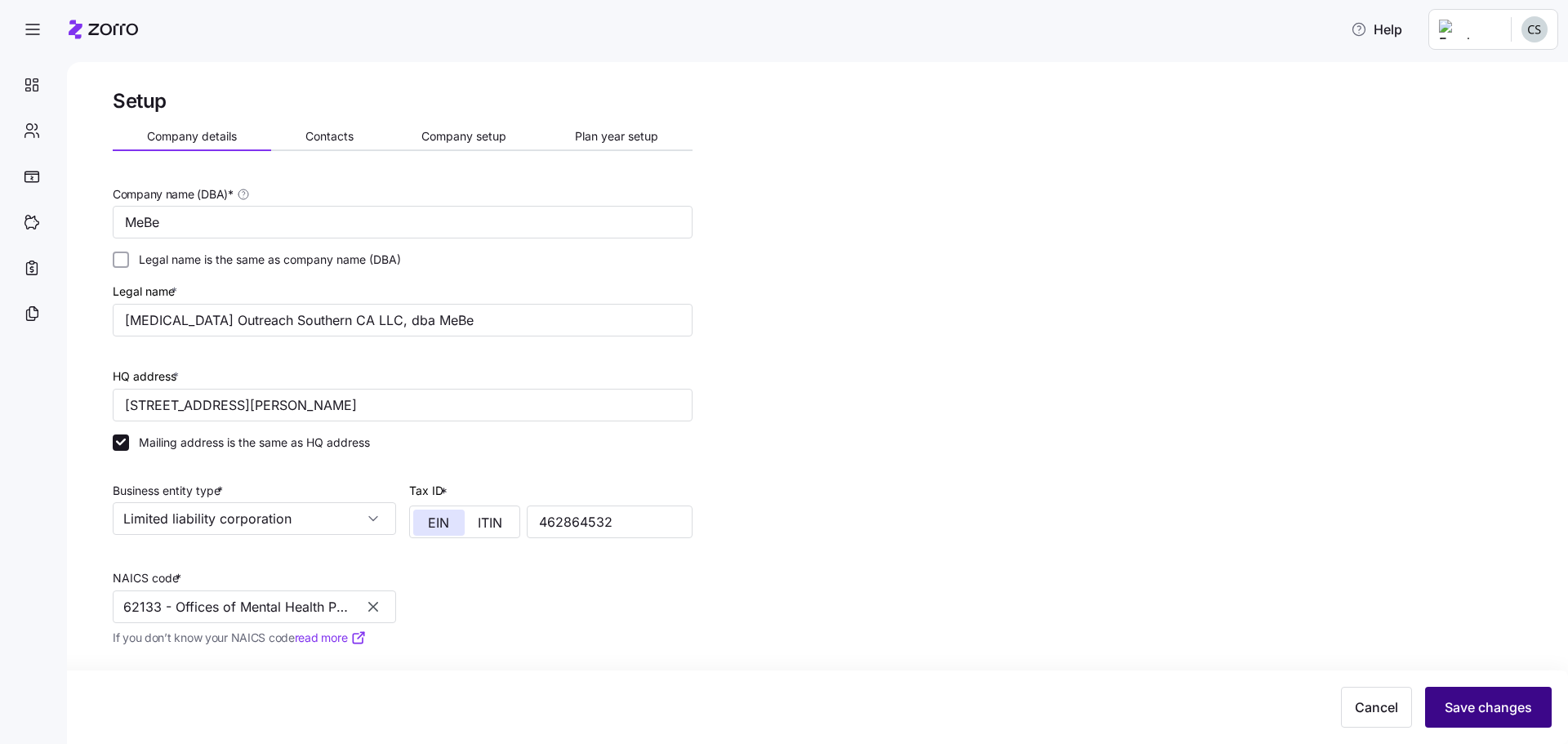
type input "62133 - Offices of Mental Health Practitioners (except Physicians)"
click at [1468, 699] on span "Save changes" at bounding box center [1489, 708] width 88 height 20
click at [337, 140] on span "Contacts" at bounding box center [329, 136] width 48 height 12
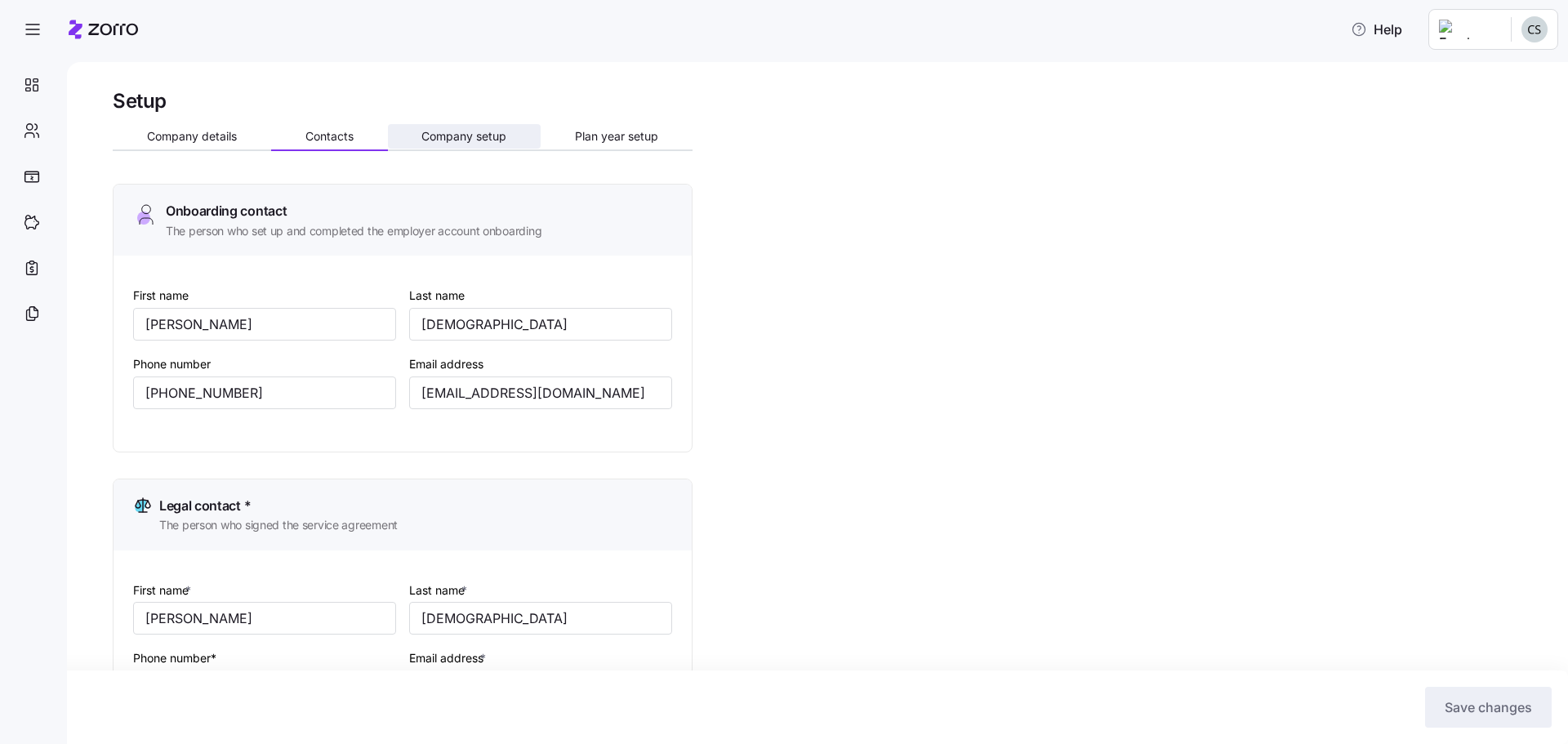
click at [463, 147] on button "Company setup" at bounding box center [465, 136] width 154 height 25
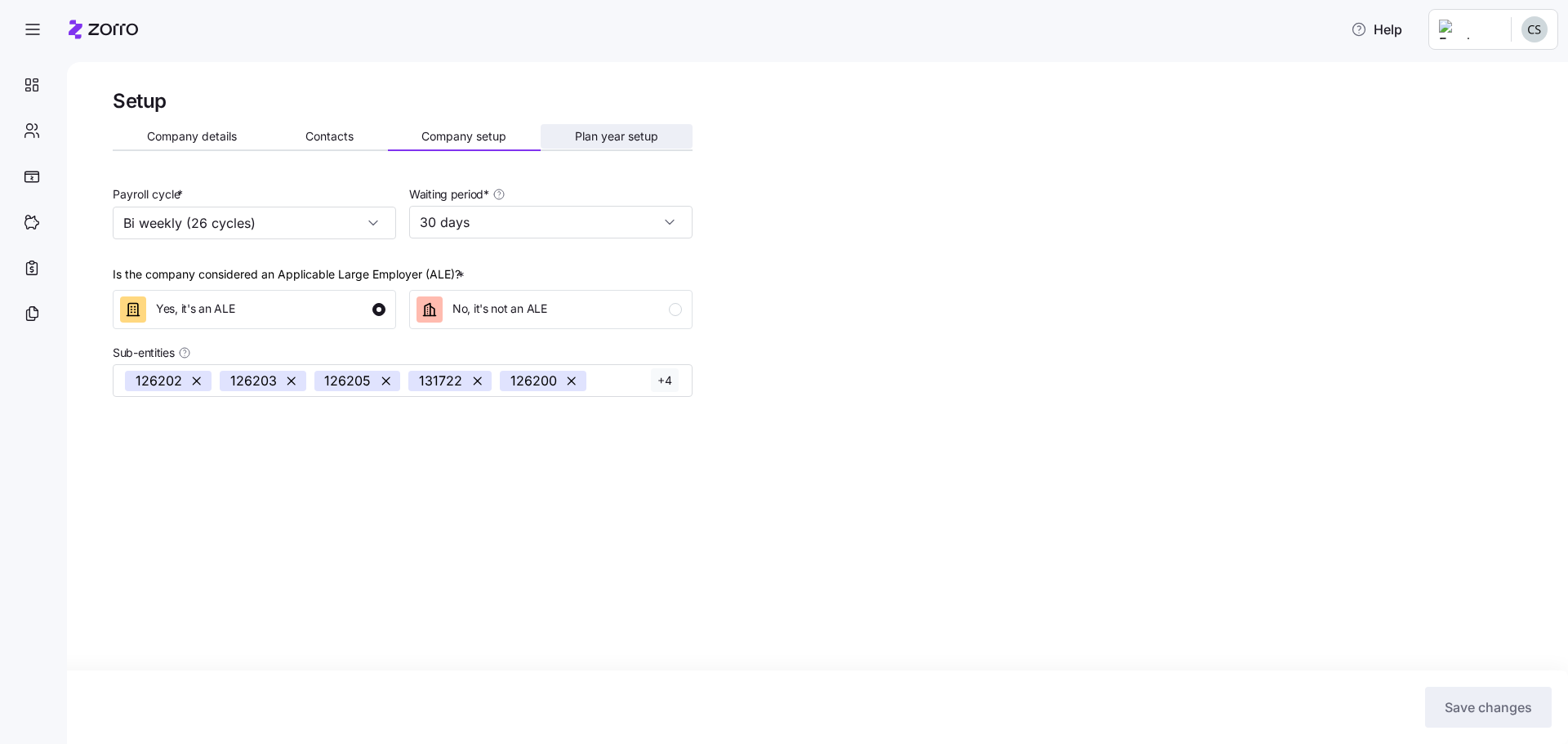
click at [654, 135] on span "Plan year setup" at bounding box center [616, 136] width 83 height 12
